Goal: Check status: Check status

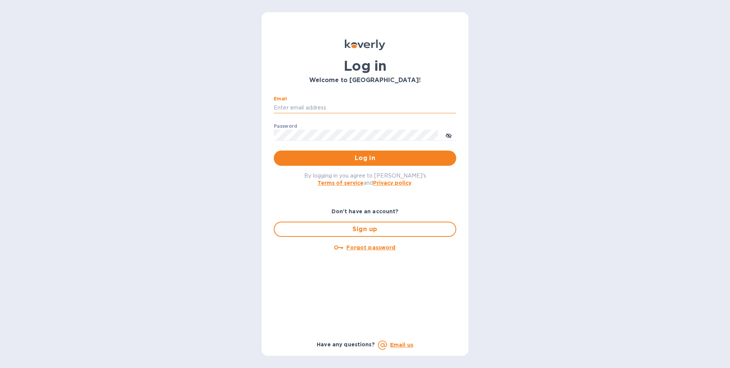
click at [318, 110] on input "Email" at bounding box center [365, 107] width 182 height 11
type input "[EMAIL_ADDRESS][DOMAIN_NAME]"
click at [274, 150] on button "Log in" at bounding box center [365, 157] width 182 height 15
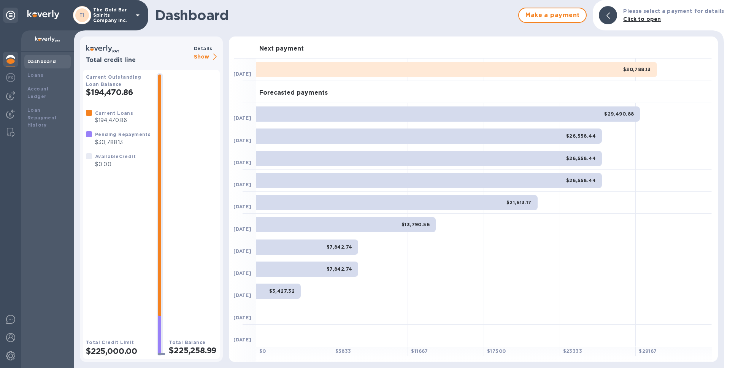
click at [452, 71] on div "$30,788.13" at bounding box center [456, 69] width 401 height 15
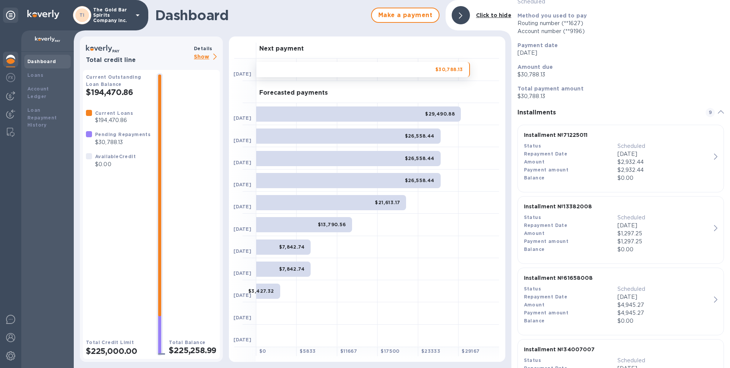
scroll to position [66, 0]
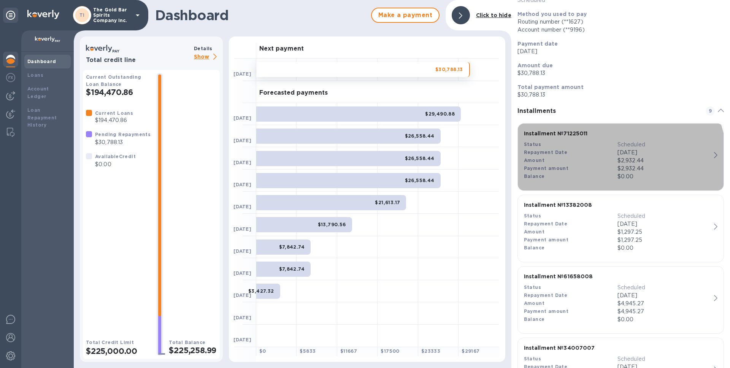
click at [590, 167] on div "Payment amount" at bounding box center [570, 169] width 93 height 8
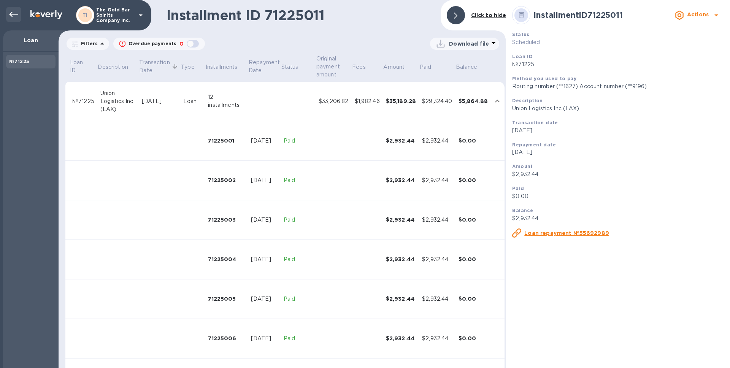
click at [15, 19] on div at bounding box center [13, 14] width 15 height 15
click at [16, 16] on icon at bounding box center [13, 14] width 9 height 9
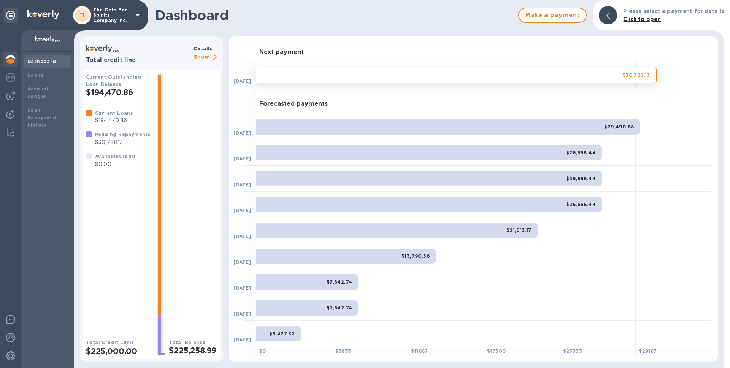
click at [519, 79] on div "$30,788.13" at bounding box center [456, 75] width 401 height 15
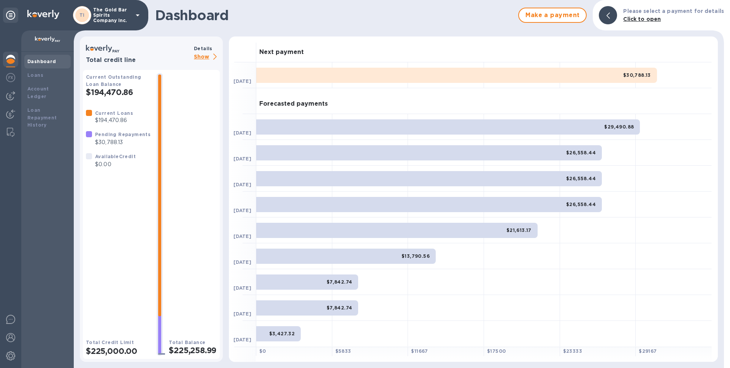
click at [644, 73] on b "$30,788.13" at bounding box center [637, 75] width 28 height 6
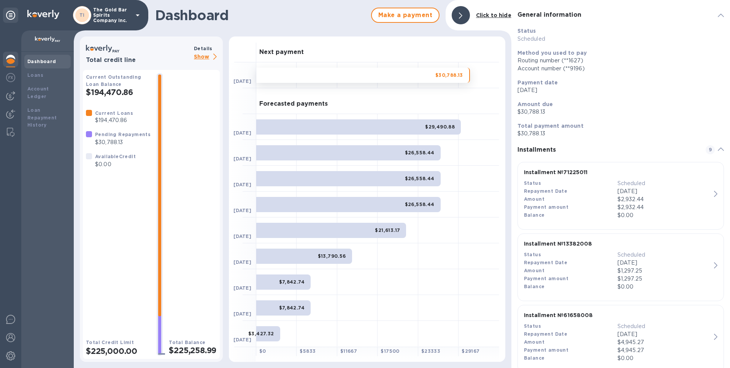
scroll to position [79, 0]
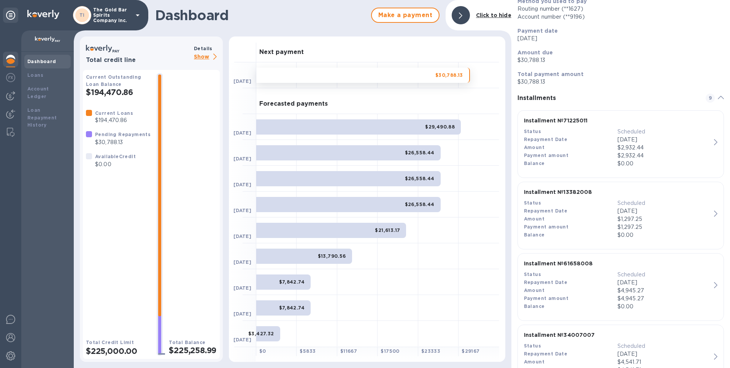
drag, startPoint x: 589, startPoint y: 218, endPoint x: 596, endPoint y: 218, distance: 7.2
click at [589, 218] on div "Amount" at bounding box center [570, 219] width 93 height 8
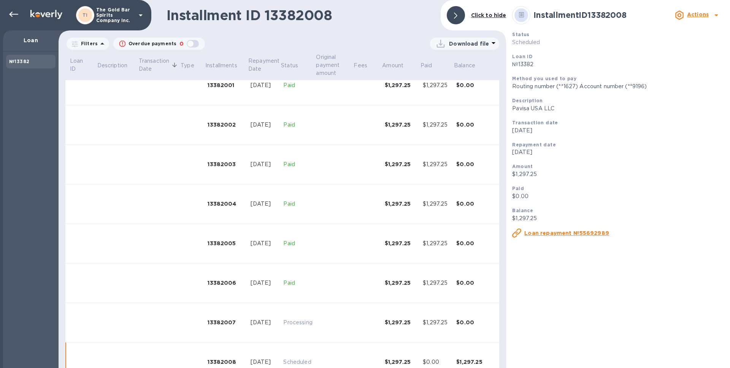
scroll to position [76, 0]
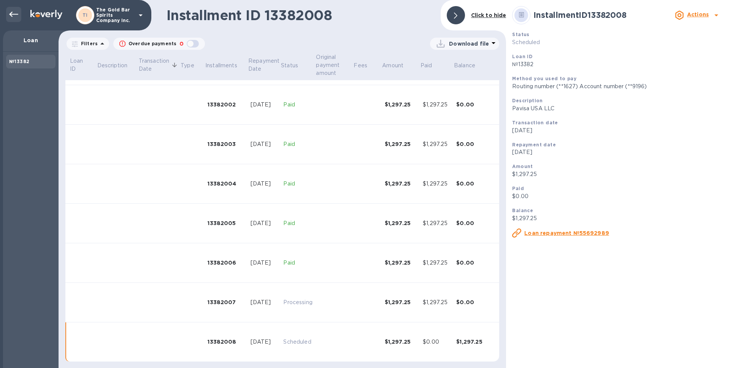
click at [15, 11] on icon at bounding box center [13, 14] width 9 height 9
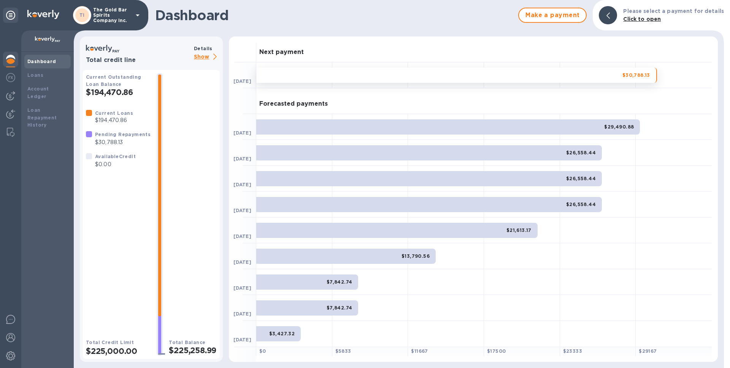
click at [374, 71] on div "$30,788.13" at bounding box center [456, 75] width 401 height 15
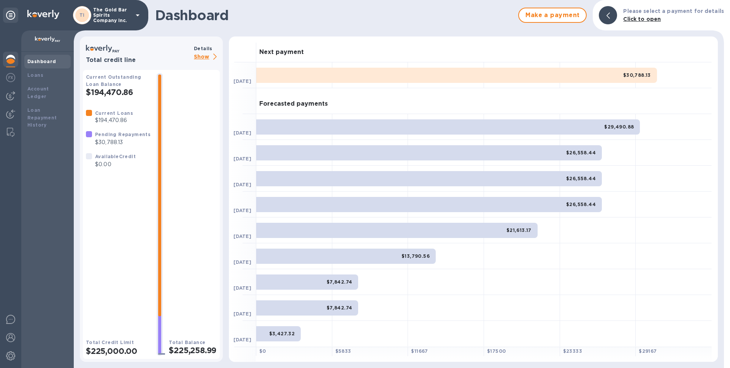
click at [373, 71] on div "$30,788.13" at bounding box center [456, 75] width 401 height 15
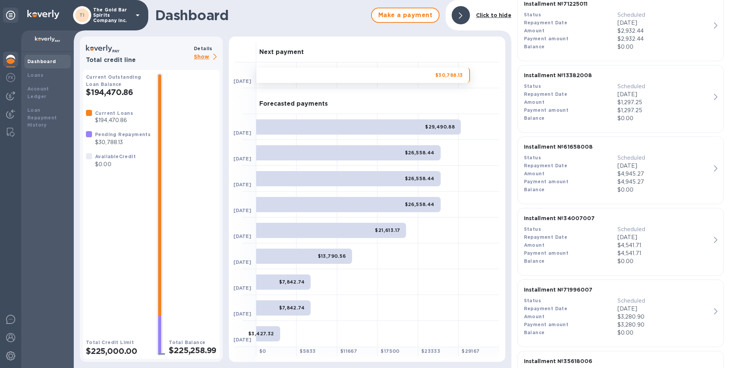
scroll to position [197, 0]
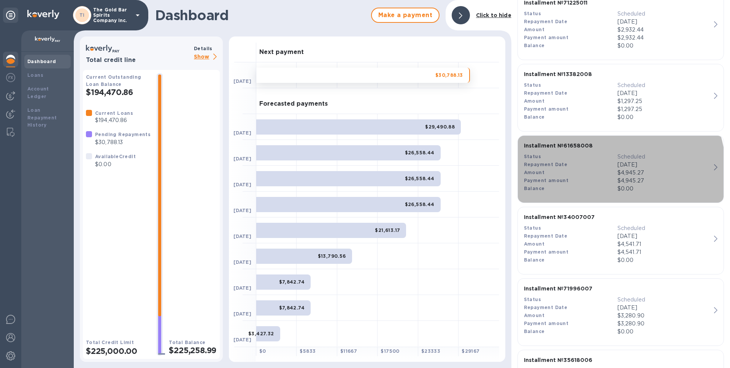
click at [590, 172] on div "Amount" at bounding box center [570, 173] width 93 height 8
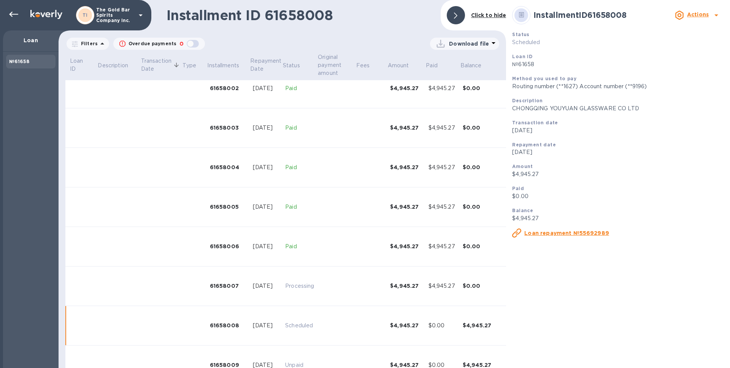
scroll to position [102, 0]
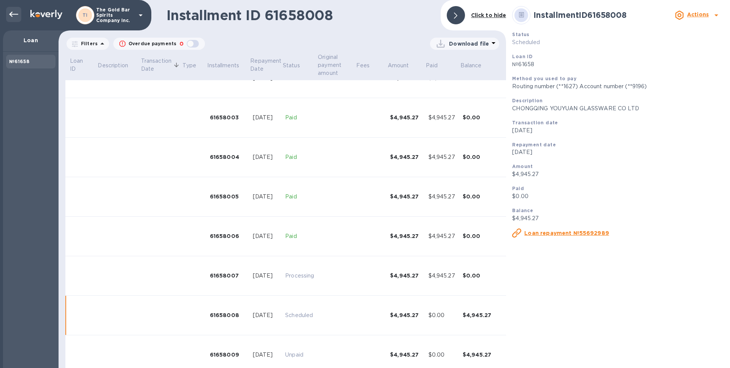
click at [14, 20] on div at bounding box center [13, 14] width 15 height 15
click at [14, 15] on icon at bounding box center [13, 14] width 9 height 9
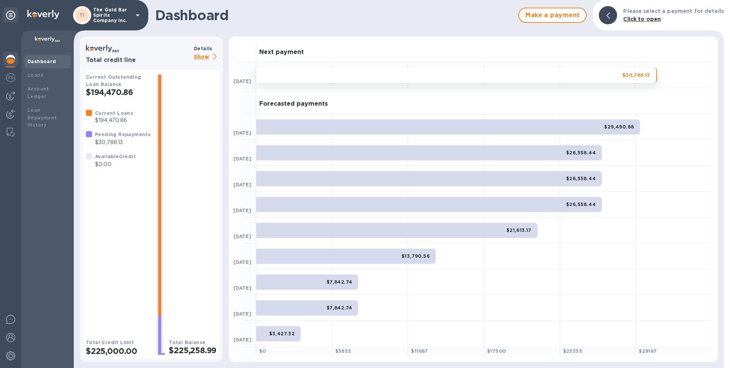
drag, startPoint x: 547, startPoint y: 76, endPoint x: 548, endPoint y: 182, distance: 106.0
click at [548, 169] on div "Next payment [DATE] $30,788.13 Forecasted payments [DATE] $29,490.88 [DATE] $26…" at bounding box center [473, 198] width 489 height 325
click at [568, 73] on div "$30,788.13" at bounding box center [456, 75] width 401 height 15
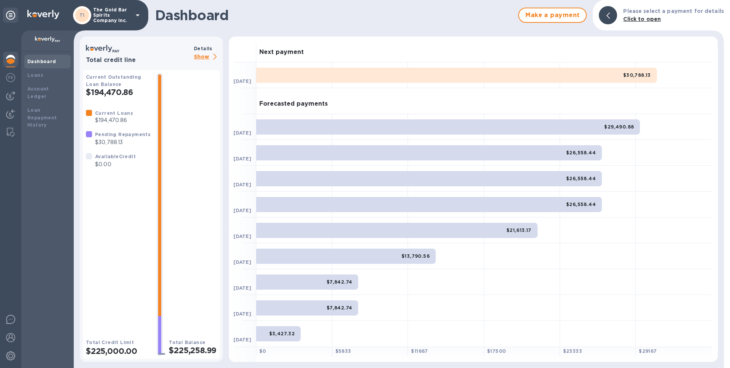
click at [557, 80] on div "$30,788.13" at bounding box center [456, 75] width 401 height 15
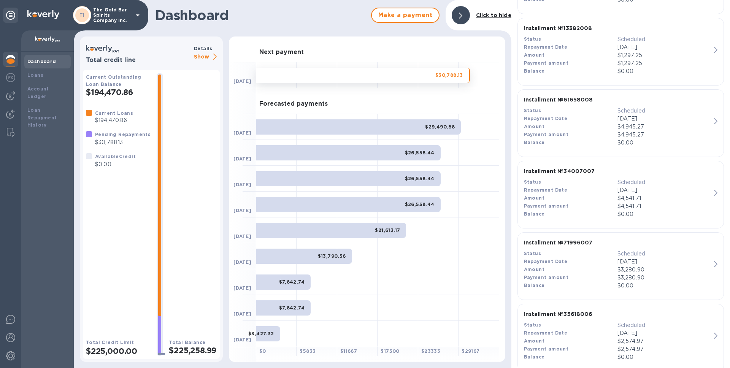
scroll to position [249, 0]
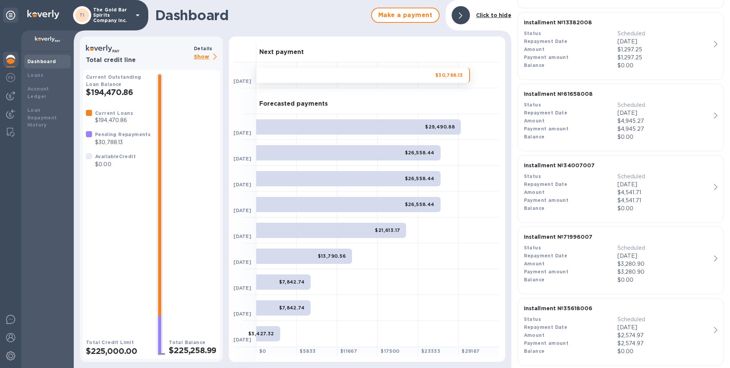
click at [585, 202] on div "Payment amount" at bounding box center [570, 200] width 93 height 8
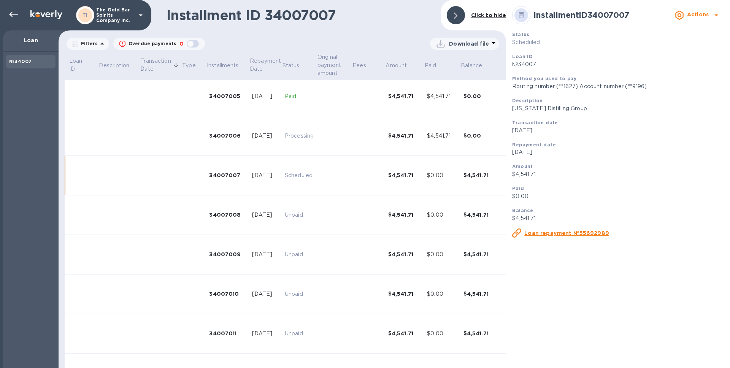
scroll to position [240, 1]
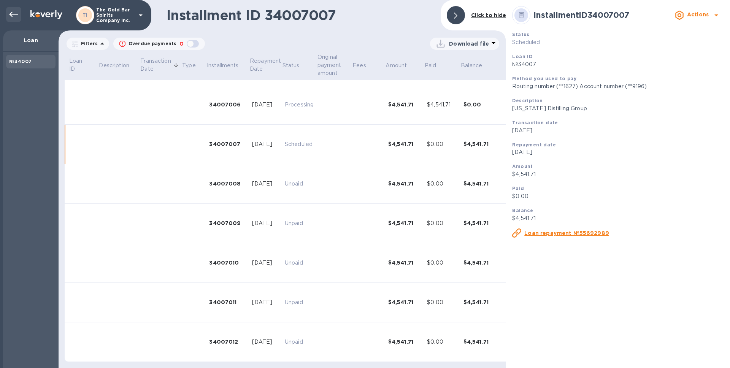
drag, startPoint x: 4, startPoint y: 13, endPoint x: 8, endPoint y: 14, distance: 4.0
click at [4, 13] on div at bounding box center [12, 15] width 18 height 17
click at [9, 14] on icon at bounding box center [13, 14] width 9 height 5
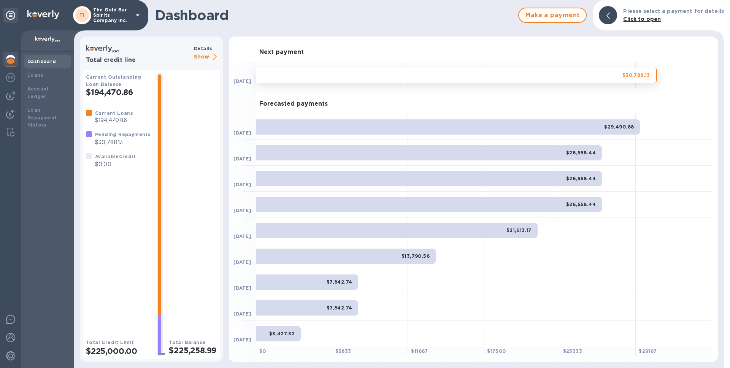
click at [493, 79] on div "$30,788.13" at bounding box center [456, 75] width 401 height 15
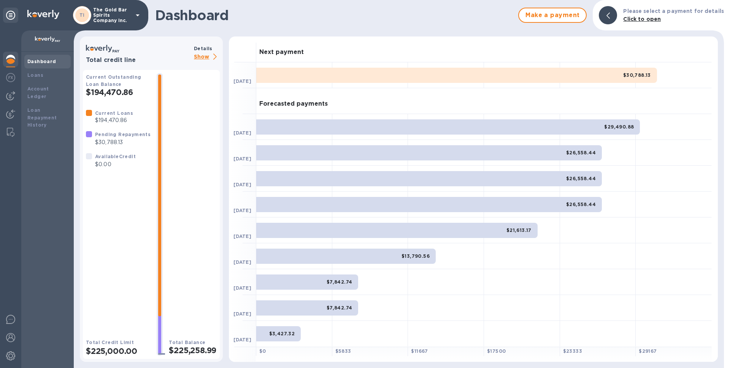
click at [535, 71] on div "$30,788.13" at bounding box center [456, 75] width 401 height 15
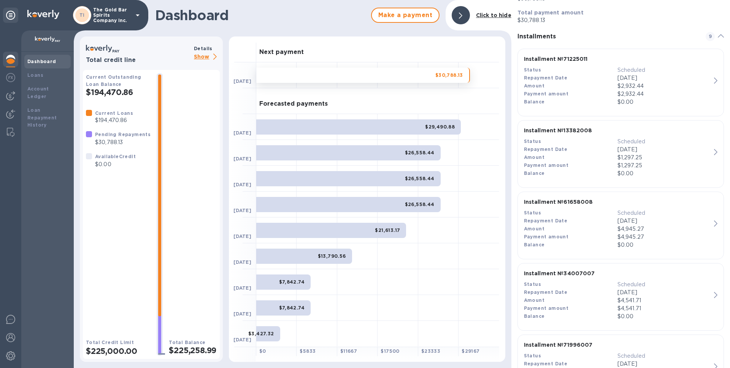
scroll to position [407, 0]
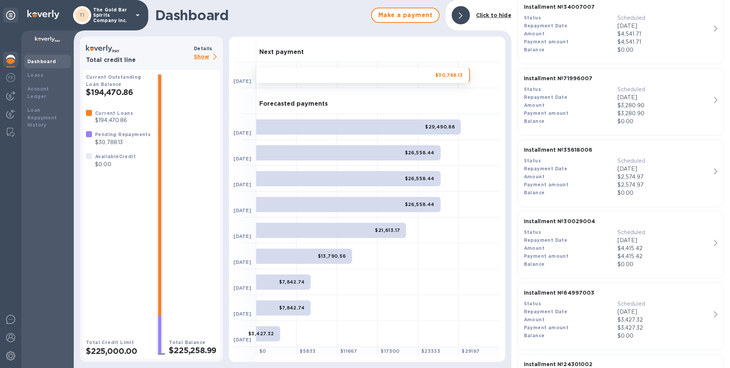
click at [584, 109] on div "Payment amount" at bounding box center [570, 113] width 93 height 8
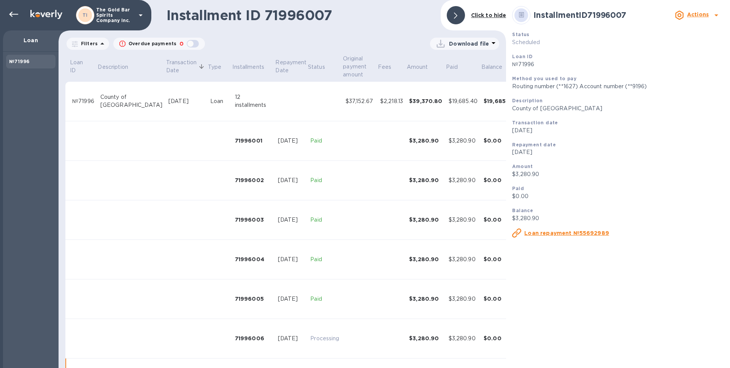
scroll to position [234, 0]
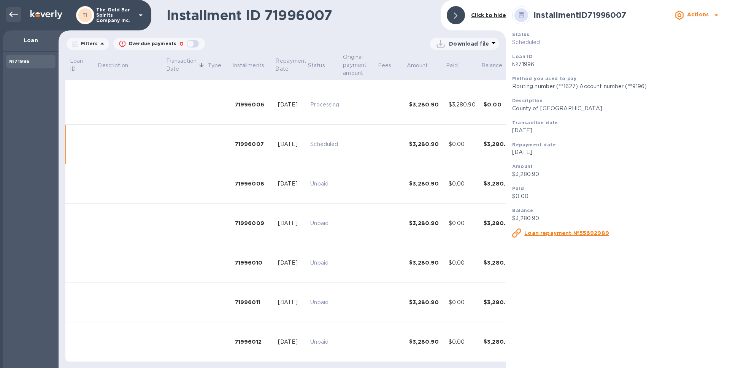
click at [19, 15] on div at bounding box center [13, 14] width 15 height 15
click at [12, 16] on icon at bounding box center [13, 14] width 9 height 9
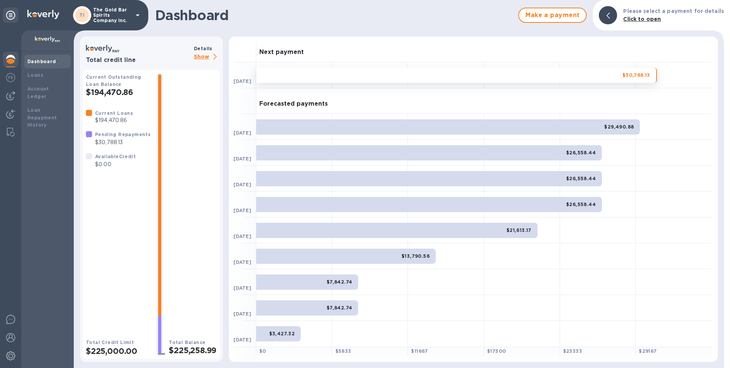
click at [481, 76] on div "$30,788.13" at bounding box center [456, 75] width 401 height 15
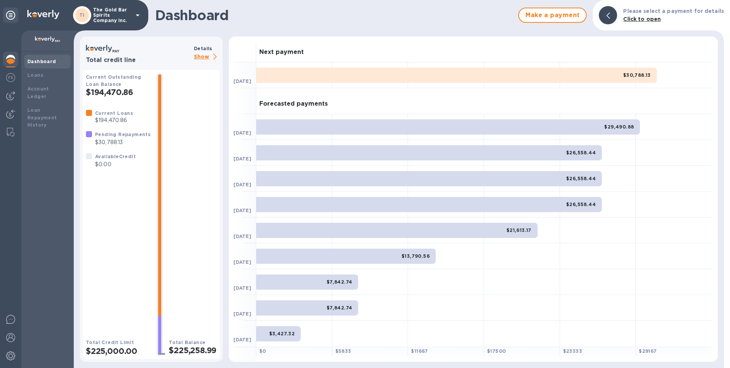
drag, startPoint x: 478, startPoint y: 75, endPoint x: 495, endPoint y: 87, distance: 20.8
click at [478, 75] on div "$30,788.13" at bounding box center [456, 75] width 401 height 15
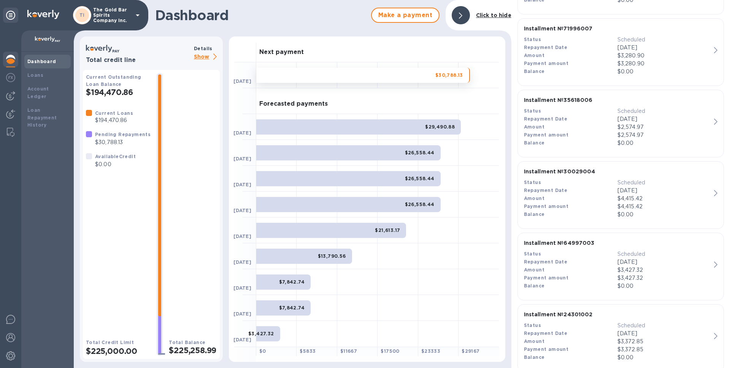
scroll to position [471, 0]
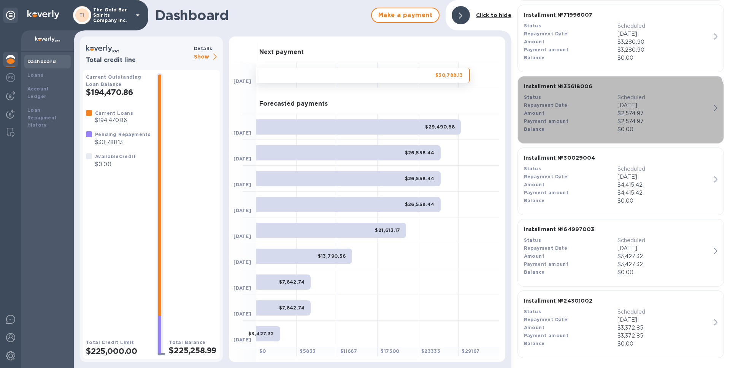
click at [581, 128] on div "Balance" at bounding box center [570, 129] width 93 height 8
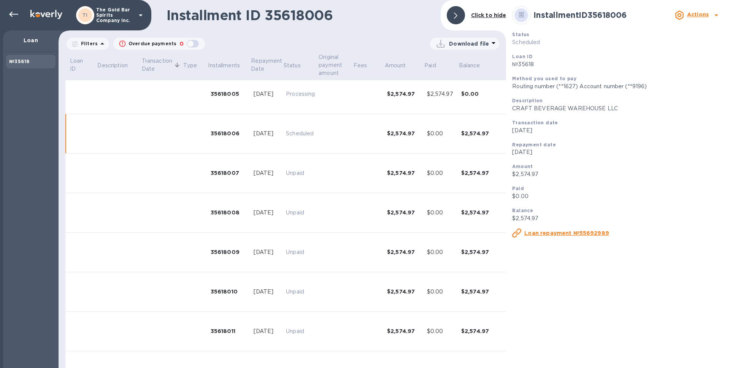
scroll to position [234, 0]
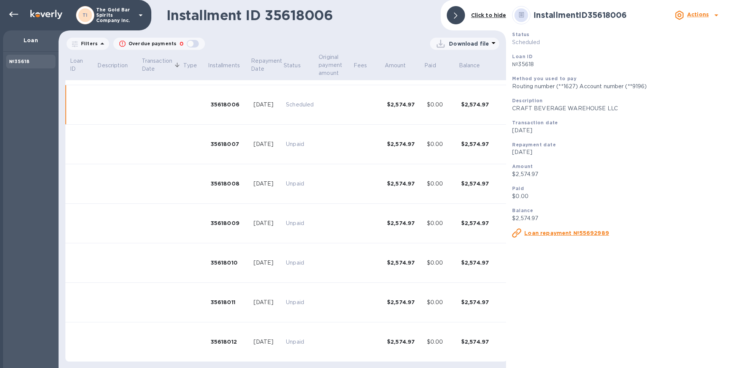
drag, startPoint x: 16, startPoint y: 15, endPoint x: 22, endPoint y: 16, distance: 6.6
click at [16, 15] on icon at bounding box center [13, 14] width 9 height 9
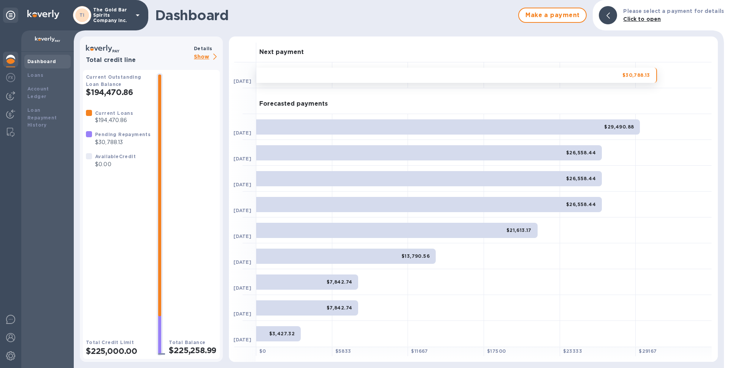
drag, startPoint x: 368, startPoint y: 83, endPoint x: 369, endPoint y: 76, distance: 6.9
click at [368, 83] on div at bounding box center [370, 75] width 76 height 26
click at [369, 76] on div "$30,788.13" at bounding box center [456, 75] width 401 height 15
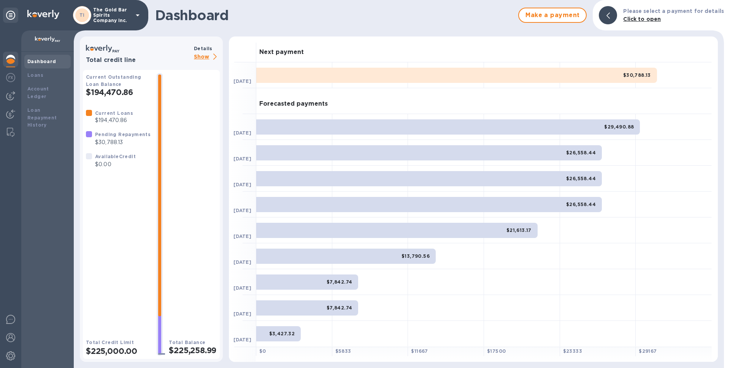
click at [519, 76] on div "$30,788.13" at bounding box center [456, 75] width 401 height 15
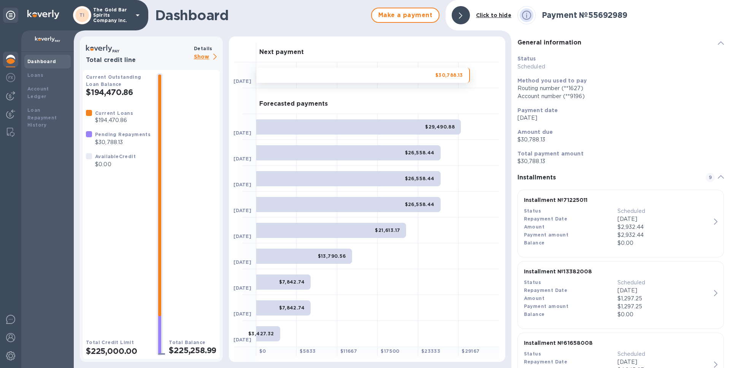
scroll to position [471, 0]
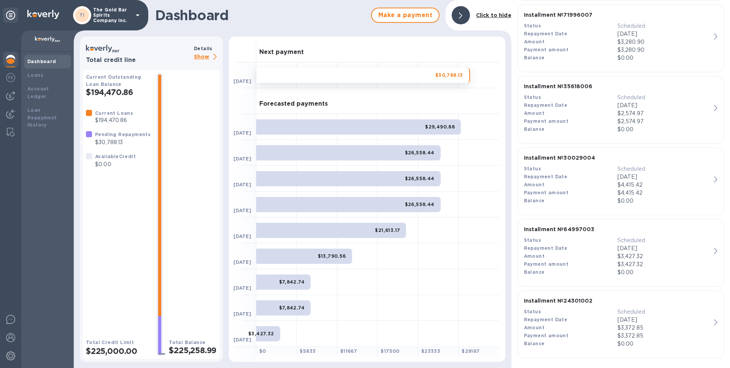
click at [647, 198] on p "$0.00" at bounding box center [663, 201] width 93 height 8
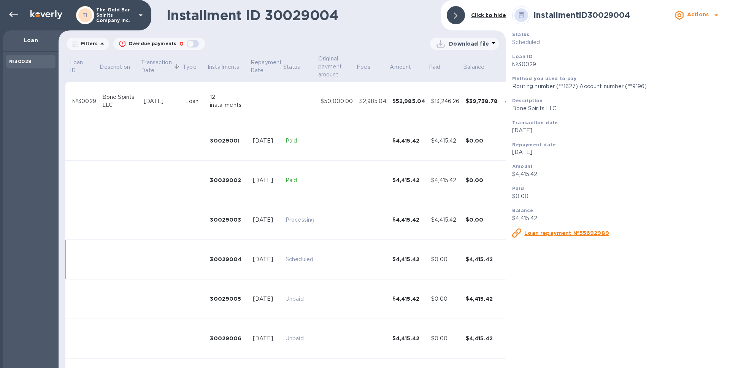
drag, startPoint x: 17, startPoint y: 16, endPoint x: 25, endPoint y: 19, distance: 8.2
click at [17, 16] on icon at bounding box center [13, 14] width 9 height 9
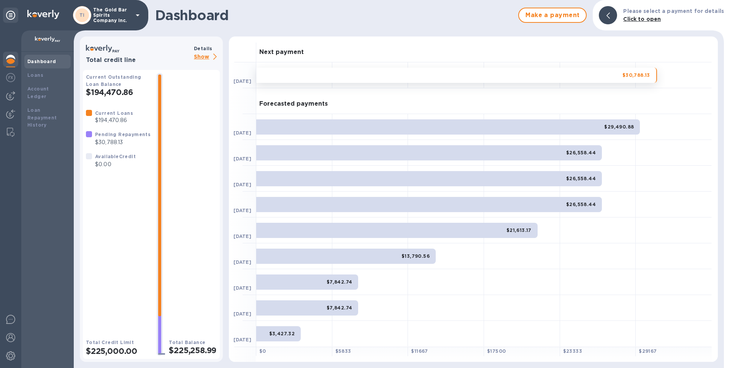
click at [380, 75] on div "$30,788.13" at bounding box center [456, 75] width 401 height 15
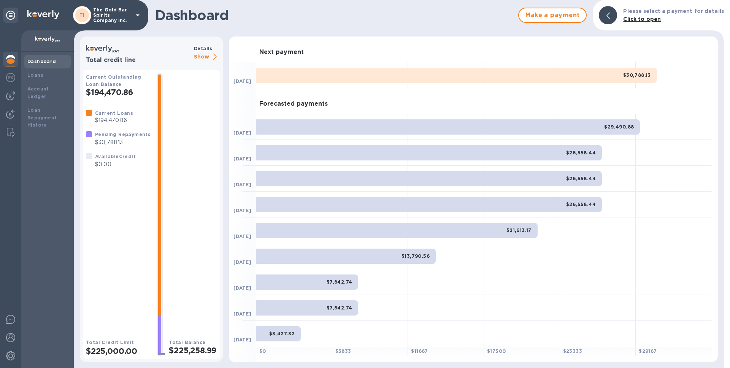
click at [340, 75] on div "$30,788.13" at bounding box center [456, 75] width 401 height 15
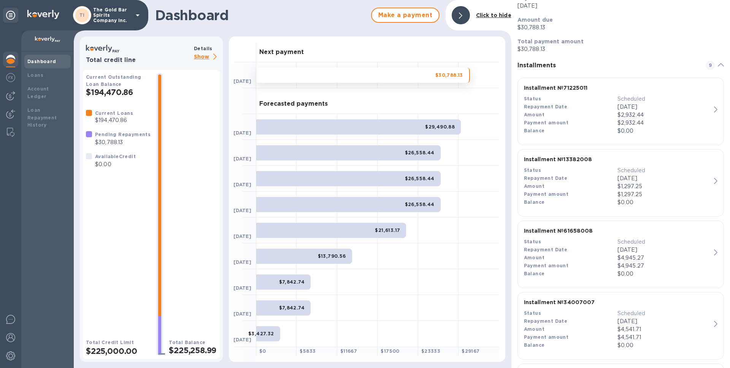
scroll to position [471, 0]
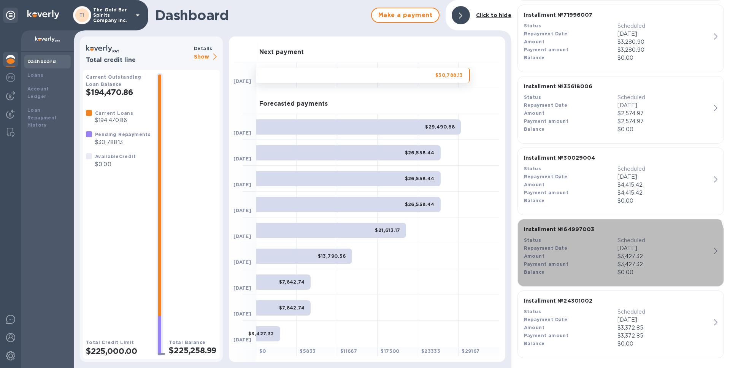
click at [572, 268] on div "Balance" at bounding box center [570, 272] width 93 height 8
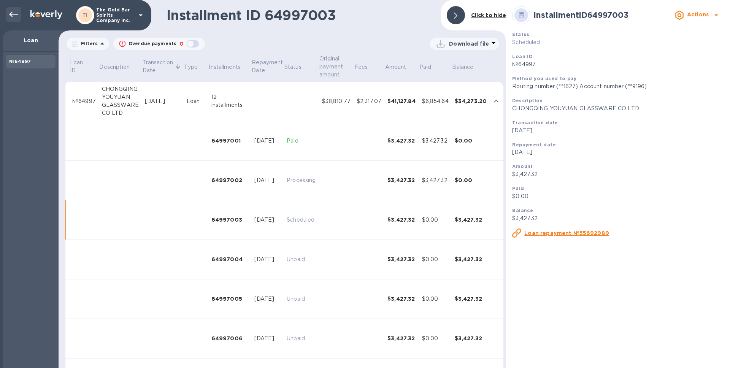
click at [15, 13] on icon at bounding box center [13, 14] width 9 height 9
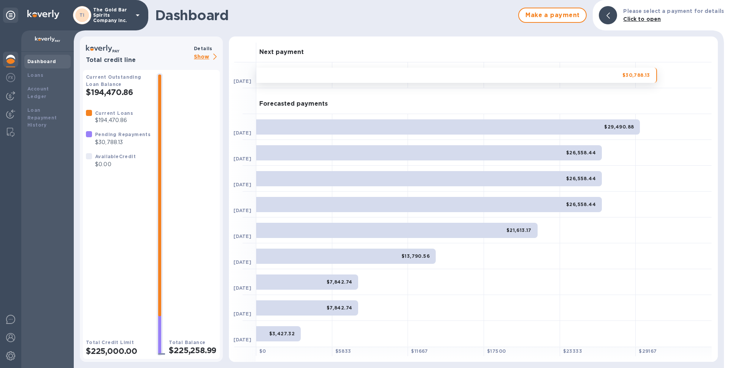
click at [387, 75] on div "$30,788.13" at bounding box center [456, 75] width 401 height 15
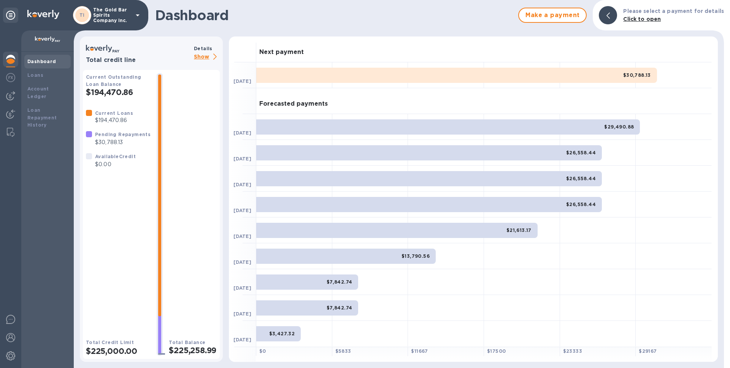
click at [417, 79] on div "$30,788.13" at bounding box center [456, 75] width 401 height 15
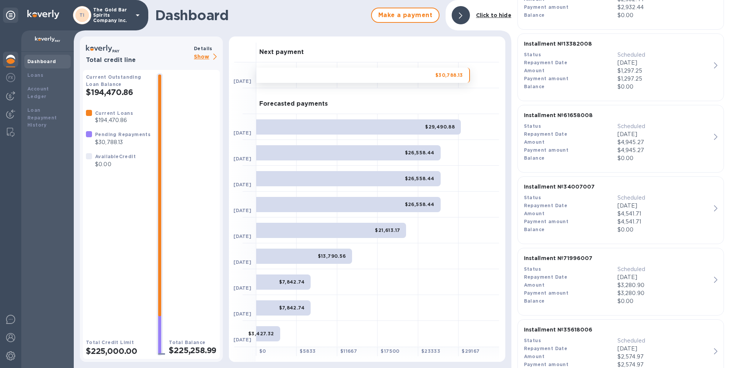
scroll to position [471, 0]
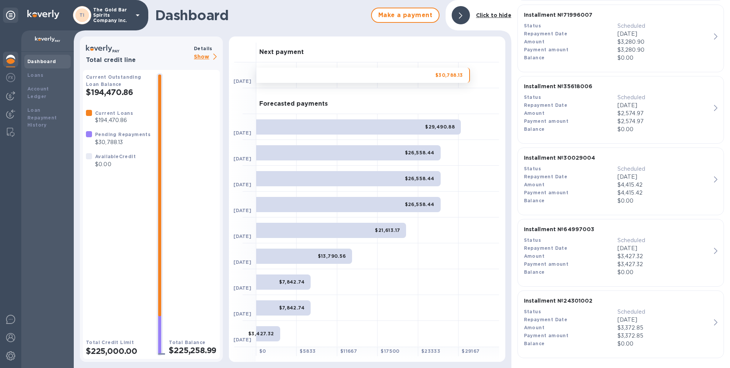
click at [592, 328] on div "Amount" at bounding box center [570, 328] width 93 height 8
